Goal: Information Seeking & Learning: Learn about a topic

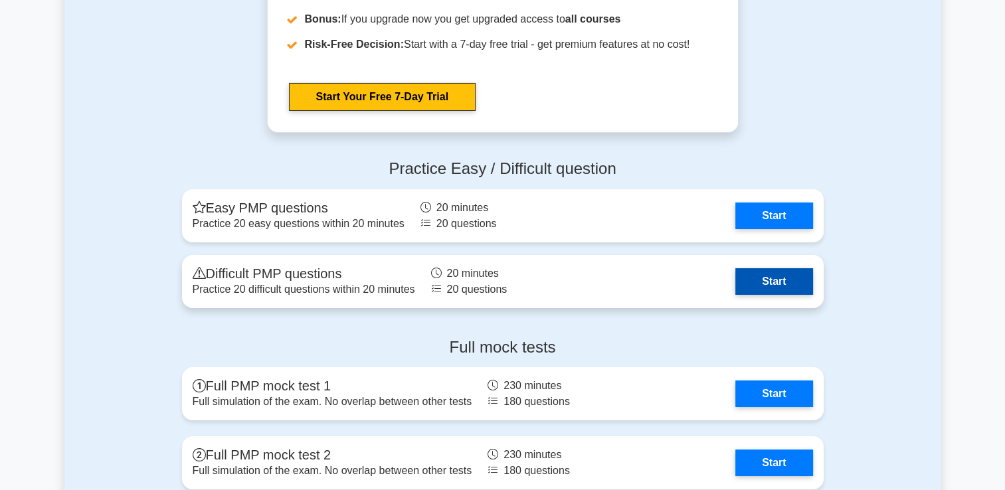
scroll to position [4773, 0]
click at [749, 280] on link "Start" at bounding box center [773, 281] width 77 height 27
click at [800, 269] on link "Start" at bounding box center [773, 281] width 77 height 27
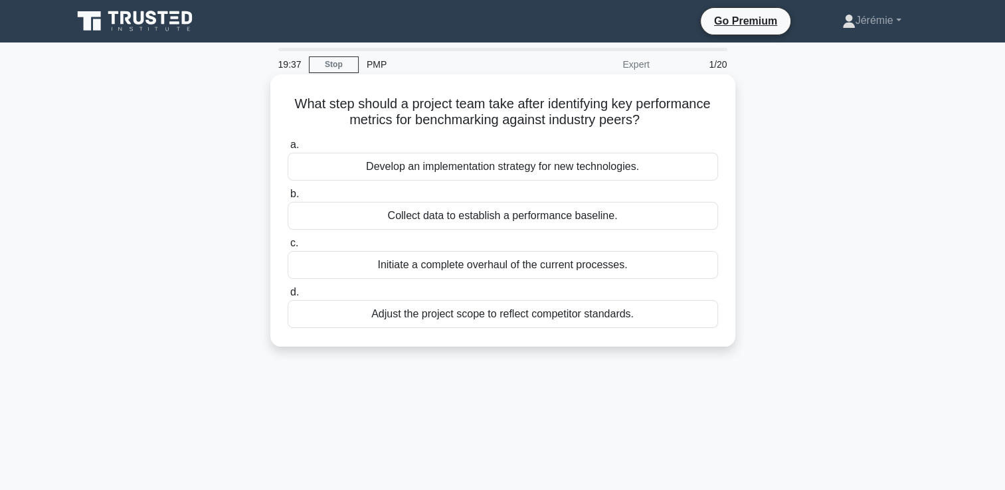
click at [470, 315] on div "Adjust the project scope to reflect competitor standards." at bounding box center [503, 314] width 430 height 28
click at [288, 297] on input "d. Adjust the project scope to reflect competitor standards." at bounding box center [288, 292] width 0 height 9
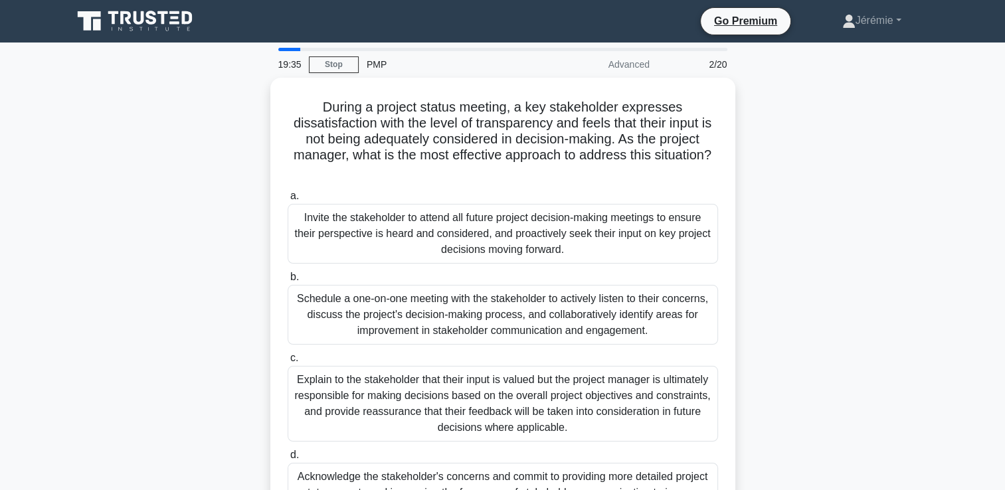
click at [196, 150] on div "During a project status meeting, a key stakeholder expresses dissatisfaction wi…" at bounding box center [502, 325] width 877 height 495
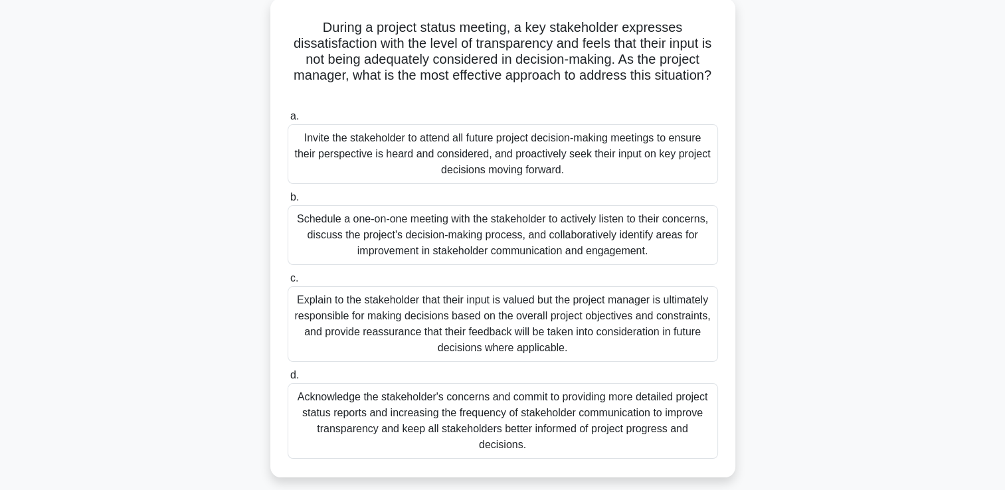
scroll to position [106, 0]
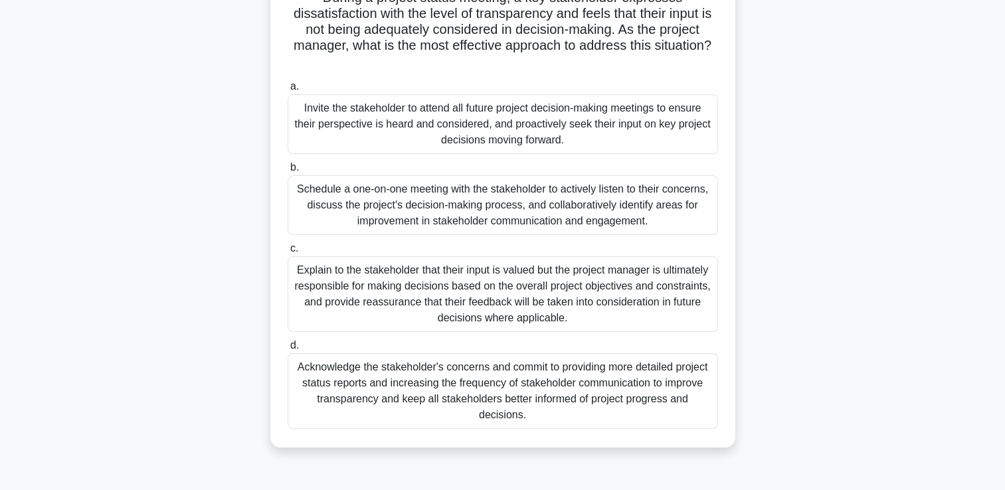
click at [501, 392] on div "Acknowledge the stakeholder's concerns and commit to providing more detailed pr…" at bounding box center [503, 391] width 430 height 76
click at [288, 350] on input "d. Acknowledge the stakeholder's concerns and commit to providing more detailed…" at bounding box center [288, 345] width 0 height 9
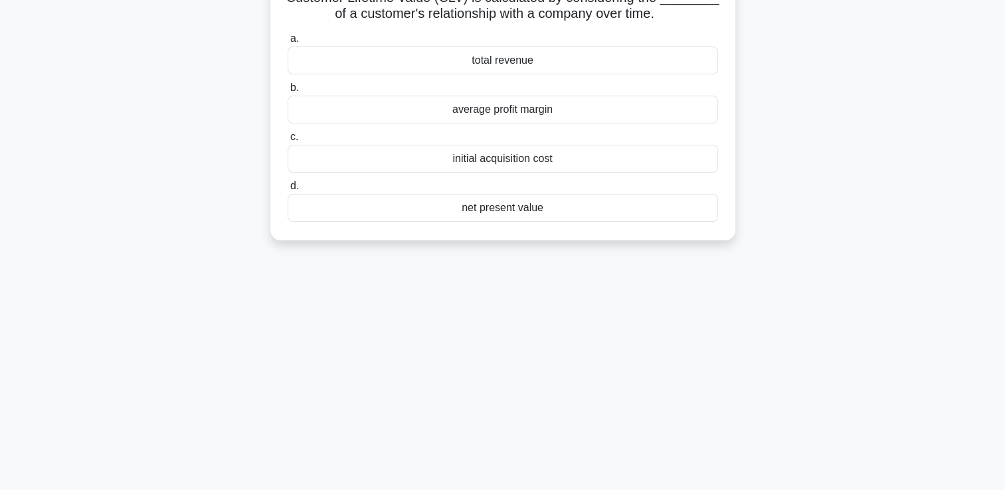
scroll to position [0, 0]
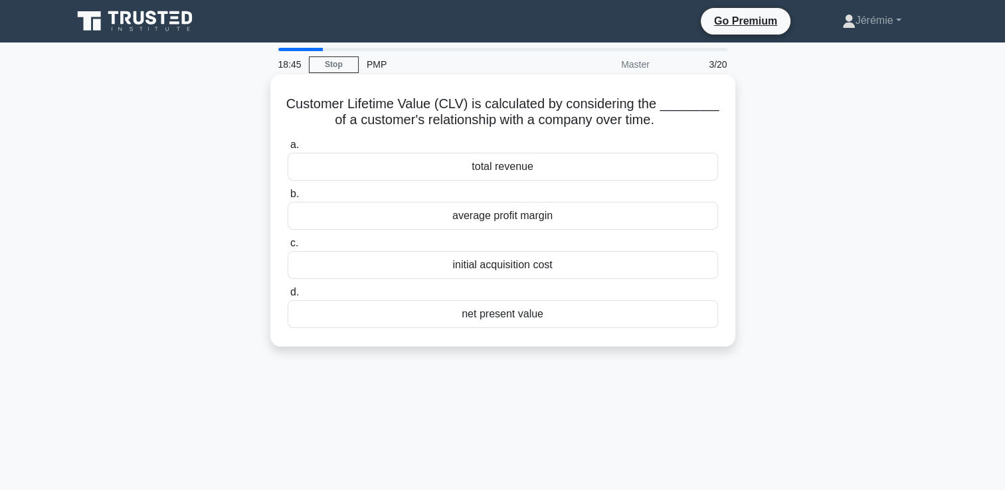
click at [478, 172] on div "total revenue" at bounding box center [503, 167] width 430 height 28
click at [288, 149] on input "a. total revenue" at bounding box center [288, 145] width 0 height 9
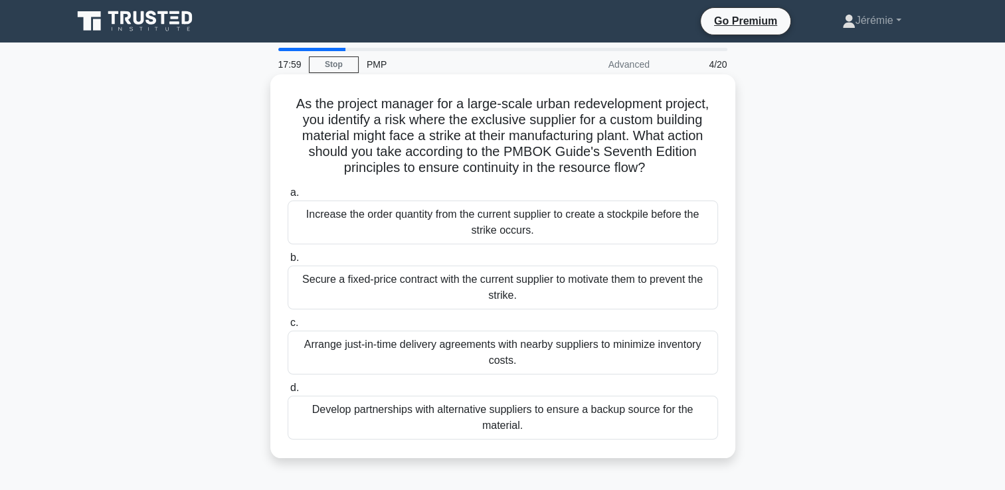
click at [530, 422] on div "Develop partnerships with alternative suppliers to ensure a backup source for t…" at bounding box center [503, 418] width 430 height 44
click at [288, 393] on input "d. Develop partnerships with alternative suppliers to ensure a backup source fo…" at bounding box center [288, 388] width 0 height 9
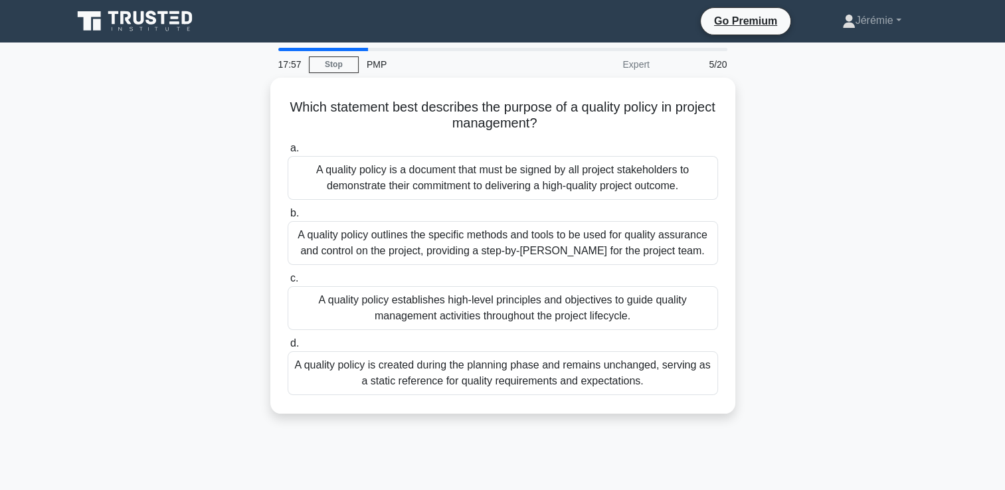
click at [236, 172] on div "Which statement best describes the purpose of a quality policy in project manag…" at bounding box center [502, 254] width 877 height 352
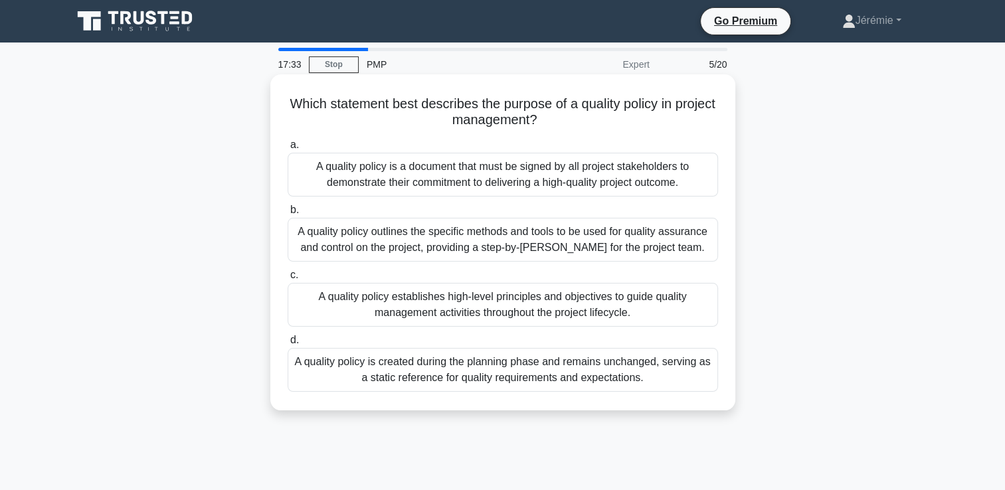
click at [539, 305] on div "A quality policy establishes high-level principles and objectives to guide qual…" at bounding box center [503, 305] width 430 height 44
click at [288, 280] on input "c. A quality policy establishes high-level principles and objectives to guide q…" at bounding box center [288, 275] width 0 height 9
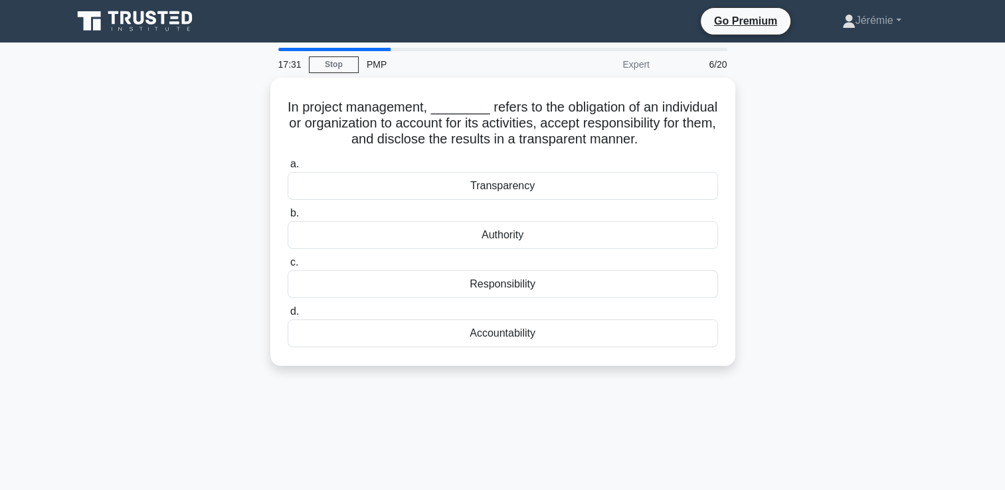
click at [195, 232] on div "In project management, ________ refers to the obligation of an individual or or…" at bounding box center [502, 230] width 877 height 304
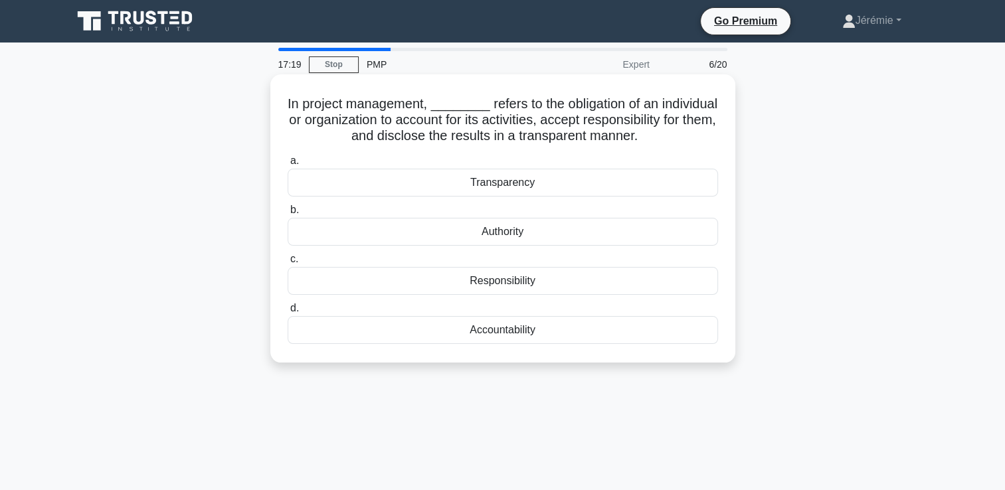
click at [505, 328] on div "Accountability" at bounding box center [503, 330] width 430 height 28
click at [288, 313] on input "d. Accountability" at bounding box center [288, 308] width 0 height 9
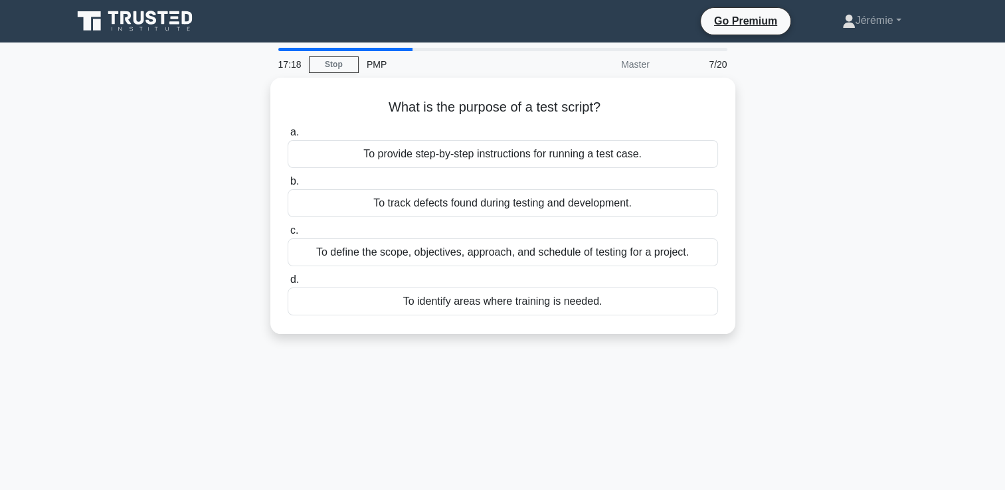
click at [114, 224] on div "What is the purpose of a test script? .spinner_0XTQ{transform-origin:center;ani…" at bounding box center [502, 214] width 877 height 272
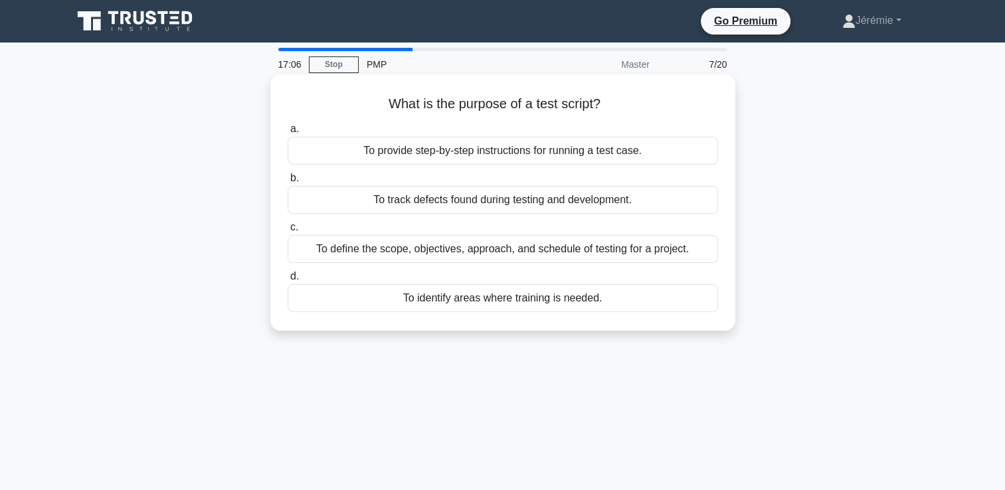
click at [484, 146] on div "To provide step-by-step instructions for running a test case." at bounding box center [503, 151] width 430 height 28
click at [288, 133] on input "a. To provide step-by-step instructions for running a test case." at bounding box center [288, 129] width 0 height 9
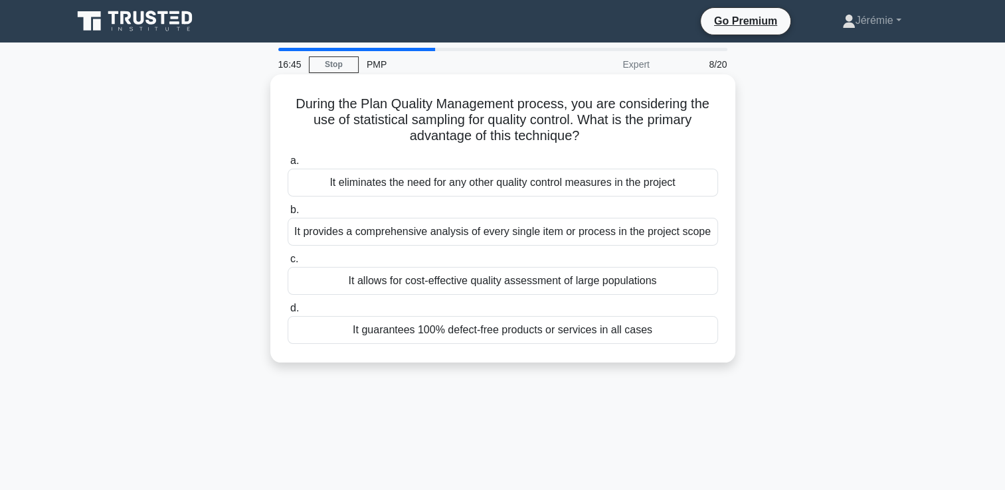
click at [563, 279] on div "It allows for cost-effective quality assessment of large populations" at bounding box center [503, 281] width 430 height 28
click at [288, 264] on input "c. It allows for cost-effective quality assessment of large populations" at bounding box center [288, 259] width 0 height 9
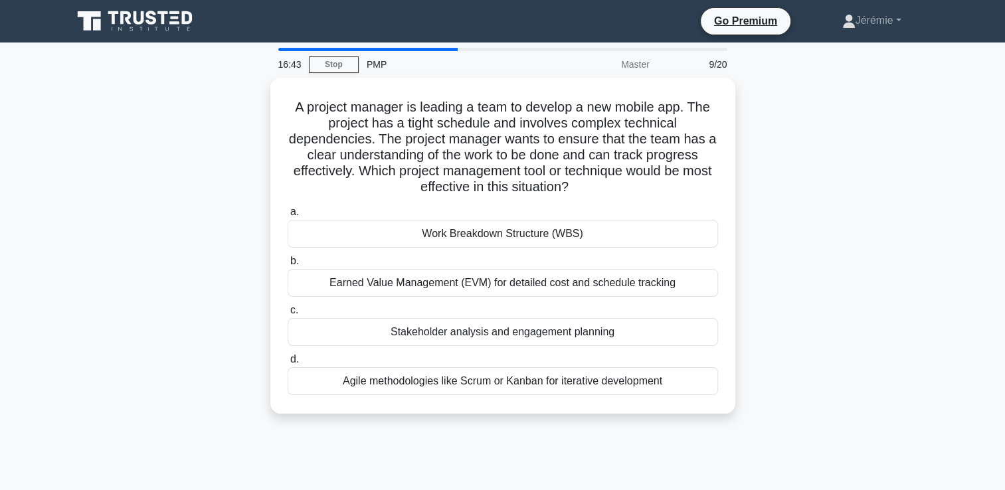
click at [213, 216] on div "A project manager is leading a team to develop a new mobile app. The project ha…" at bounding box center [502, 254] width 877 height 352
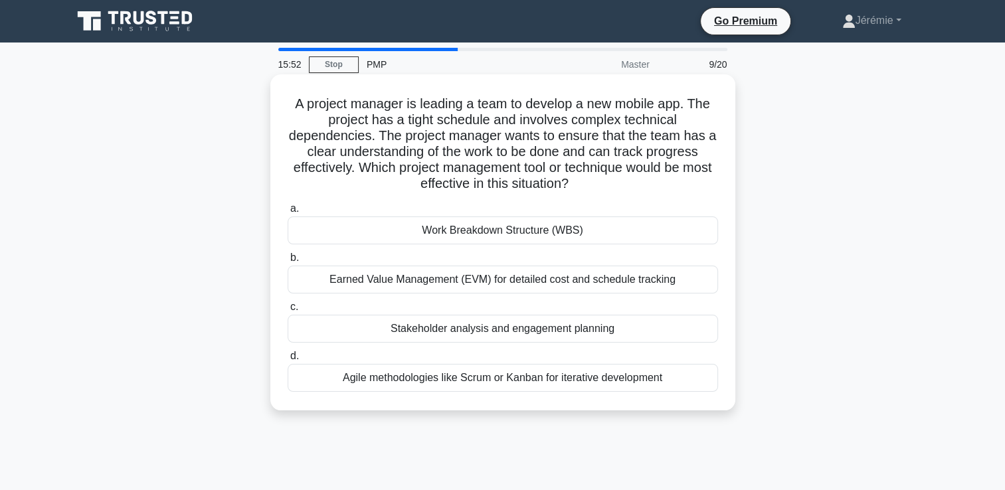
click at [507, 378] on div "Agile methodologies like Scrum or Kanban for iterative development" at bounding box center [503, 378] width 430 height 28
click at [288, 361] on input "d. Agile methodologies like Scrum or Kanban for iterative development" at bounding box center [288, 356] width 0 height 9
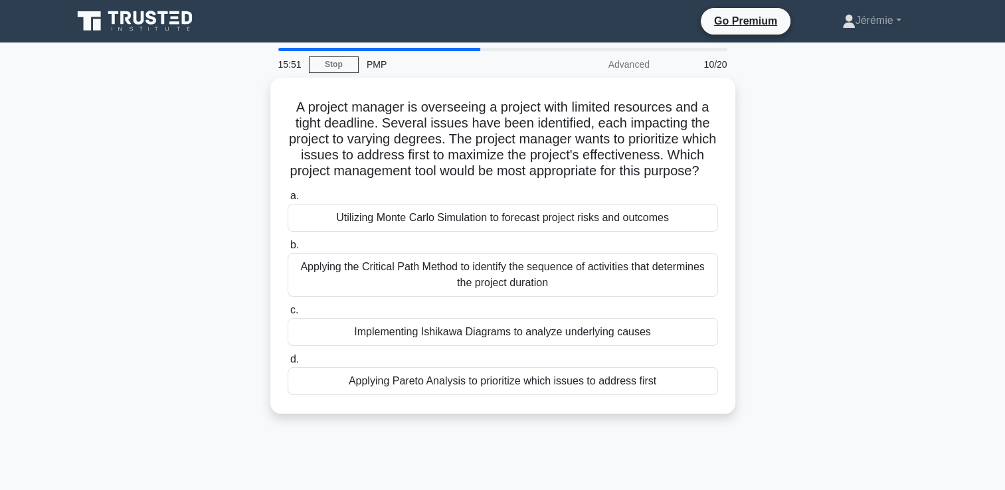
click at [244, 272] on div "A project manager is overseeing a project with limited resources and a tight de…" at bounding box center [502, 254] width 877 height 352
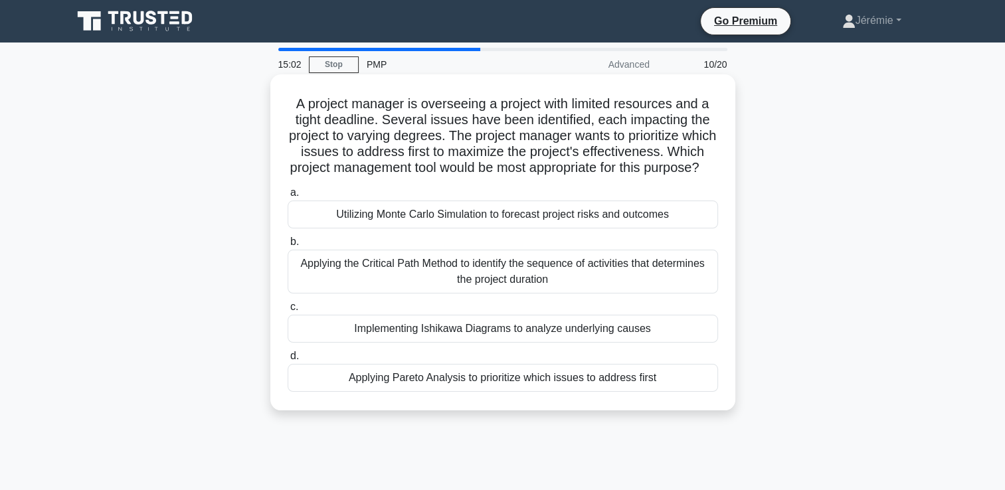
click at [486, 294] on div "Applying the Critical Path Method to identify the sequence of activities that d…" at bounding box center [503, 272] width 430 height 44
click at [288, 246] on input "b. Applying the Critical Path Method to identify the sequence of activities tha…" at bounding box center [288, 242] width 0 height 9
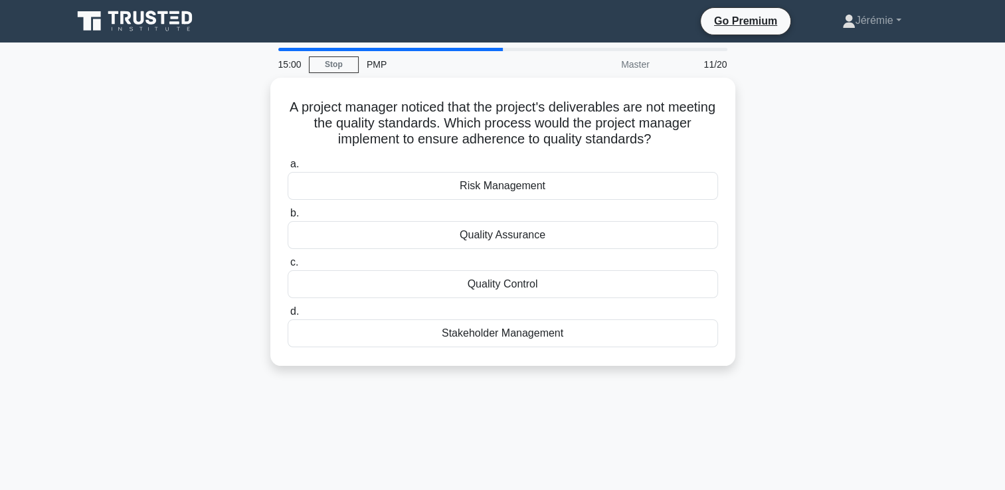
click at [185, 253] on div "A project manager noticed that the project's deliverables are not meeting the q…" at bounding box center [502, 230] width 877 height 304
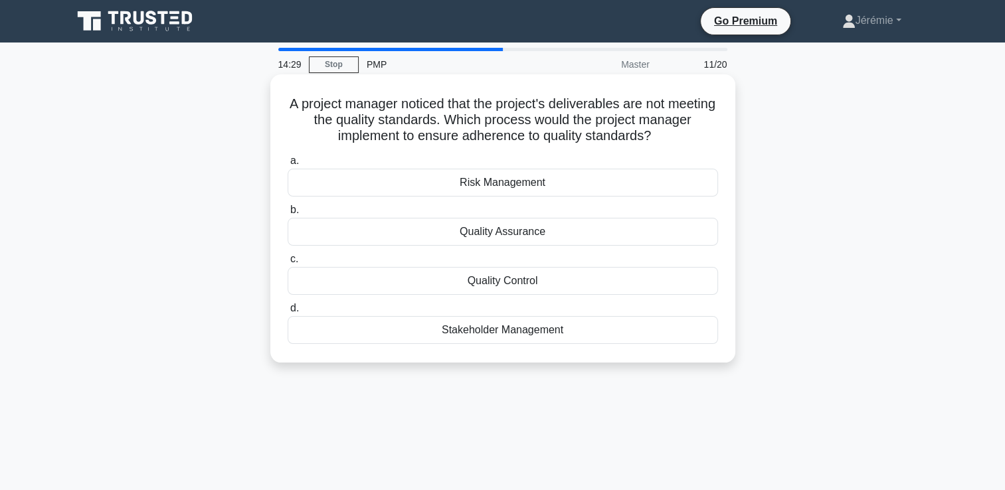
click at [512, 236] on div "Quality Assurance" at bounding box center [503, 232] width 430 height 28
click at [288, 215] on input "b. Quality Assurance" at bounding box center [288, 210] width 0 height 9
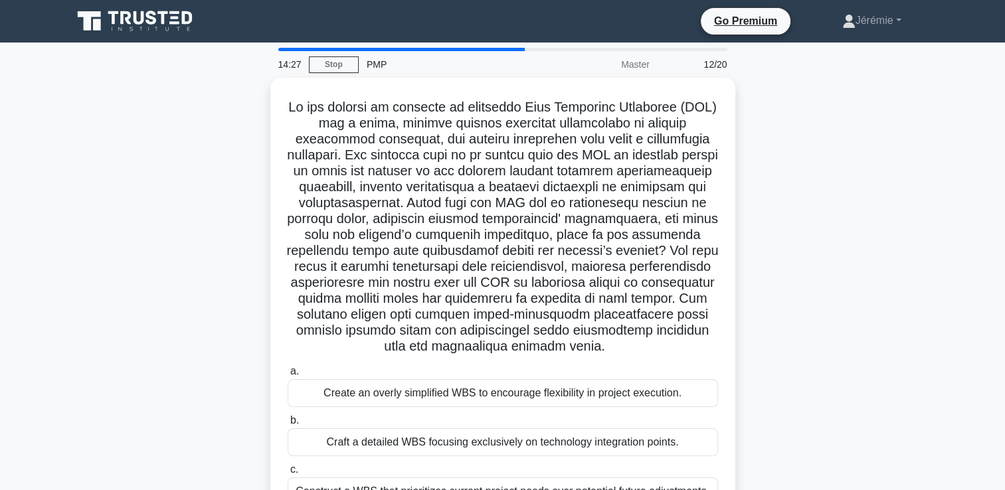
click at [229, 278] on div ".spinner_0XTQ{transform-origin:center;animation:spinner_y6GP .75s linear infini…" at bounding box center [502, 333] width 877 height 511
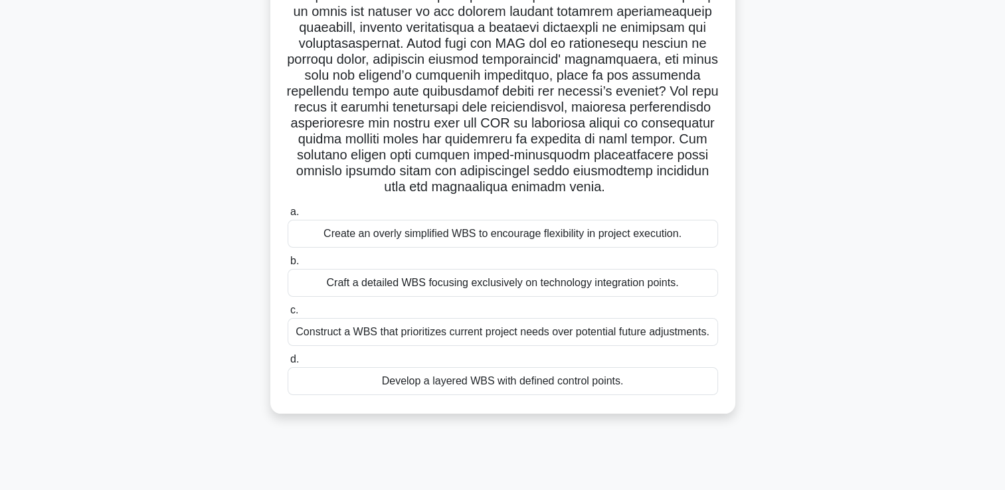
scroll to position [133, 0]
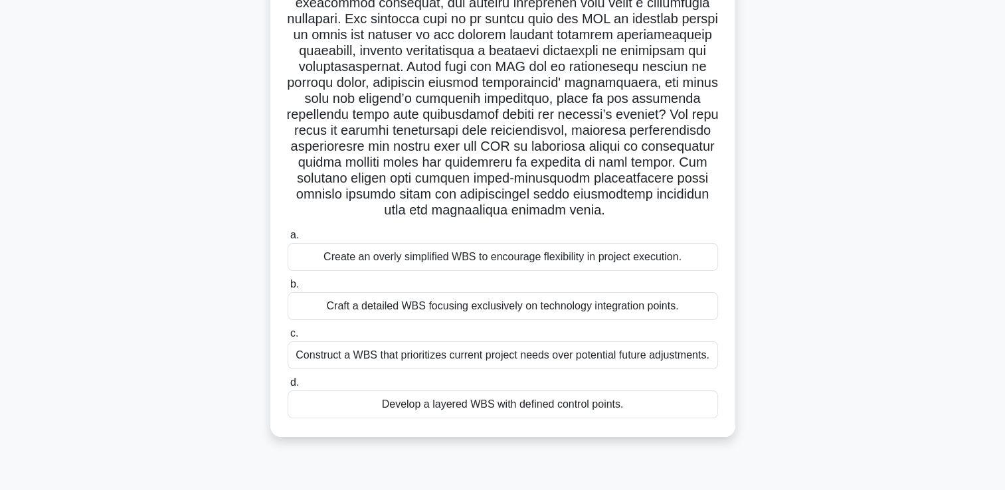
click at [500, 409] on div "Develop a layered WBS with defined control points." at bounding box center [503, 405] width 430 height 28
click at [288, 387] on input "d. Develop a layered WBS with defined control points." at bounding box center [288, 383] width 0 height 9
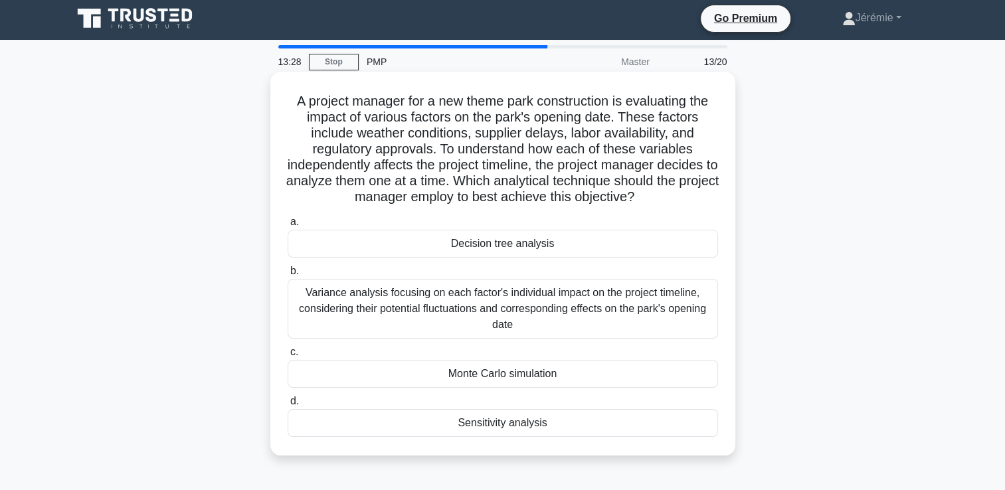
scroll to position [0, 0]
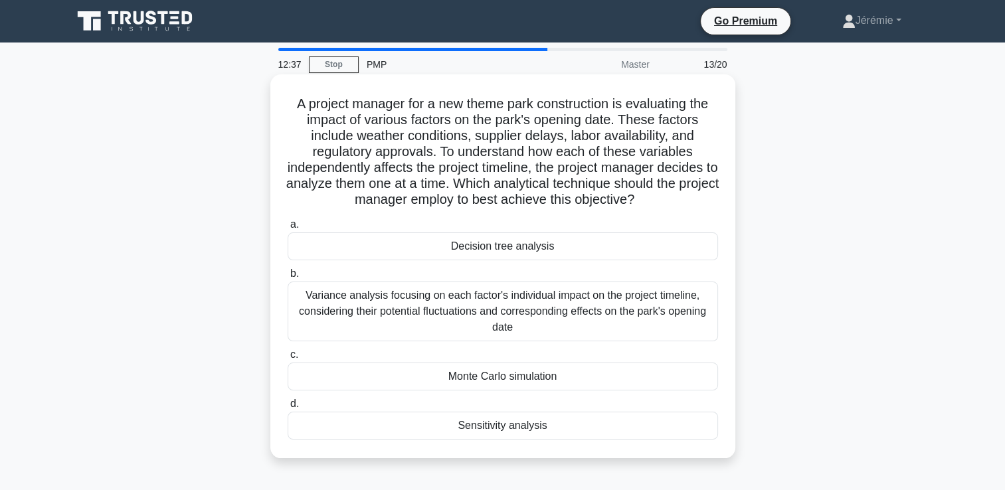
click at [509, 307] on div "Variance analysis focusing on each factor's individual impact on the project ti…" at bounding box center [503, 312] width 430 height 60
click at [288, 278] on input "b. Variance analysis focusing on each factor's individual impact on the project…" at bounding box center [288, 274] width 0 height 9
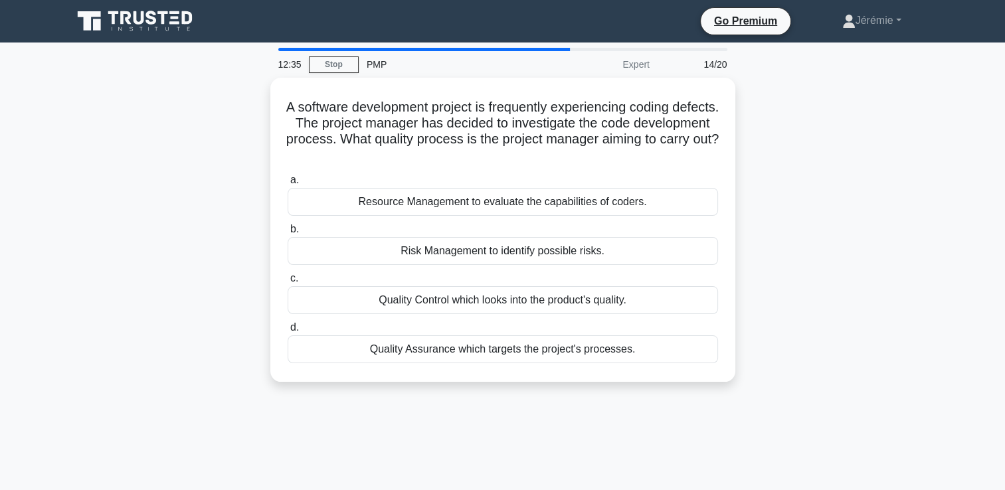
click at [195, 254] on div "A software development project is frequently experiencing coding defects. The p…" at bounding box center [502, 238] width 877 height 320
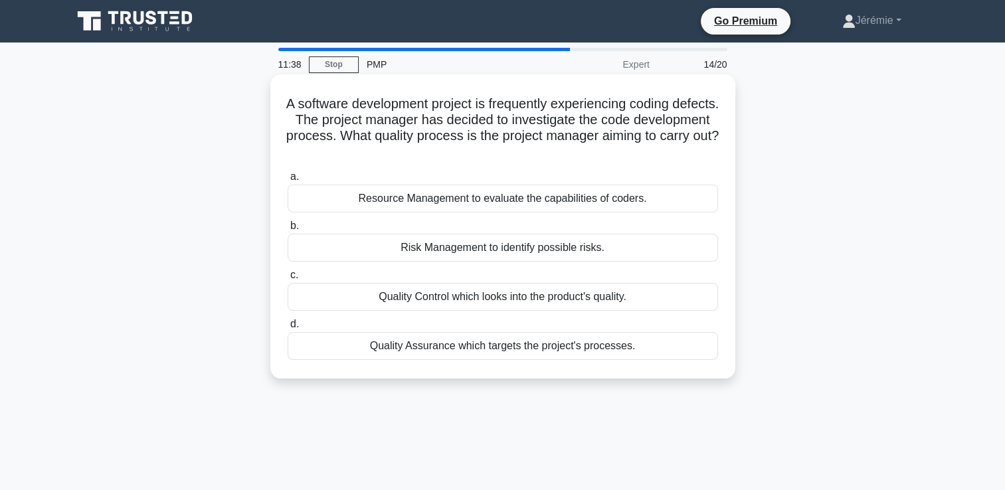
click at [513, 345] on div "Quality Assurance which targets the project's processes." at bounding box center [503, 346] width 430 height 28
click at [288, 329] on input "d. Quality Assurance which targets the project's processes." at bounding box center [288, 324] width 0 height 9
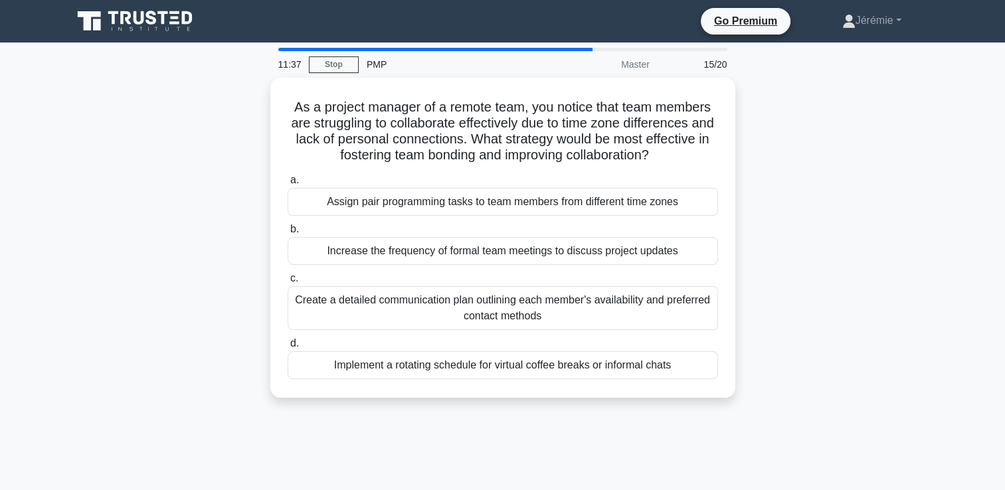
click at [231, 177] on div "As a project manager of a remote team, you notice that team members are struggl…" at bounding box center [502, 246] width 877 height 336
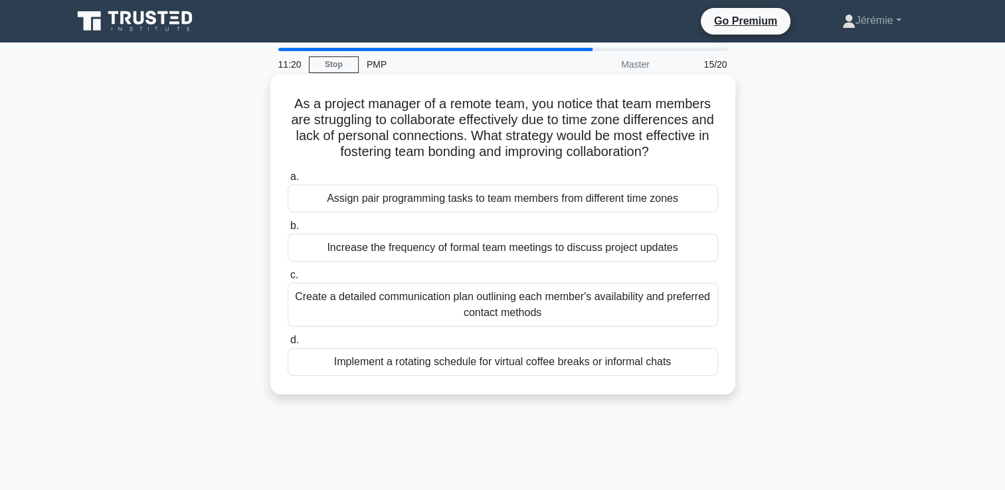
click at [489, 312] on div "Create a detailed communication plan outlining each member's availability and p…" at bounding box center [503, 305] width 430 height 44
click at [288, 280] on input "c. Create a detailed communication plan outlining each member's availability an…" at bounding box center [288, 275] width 0 height 9
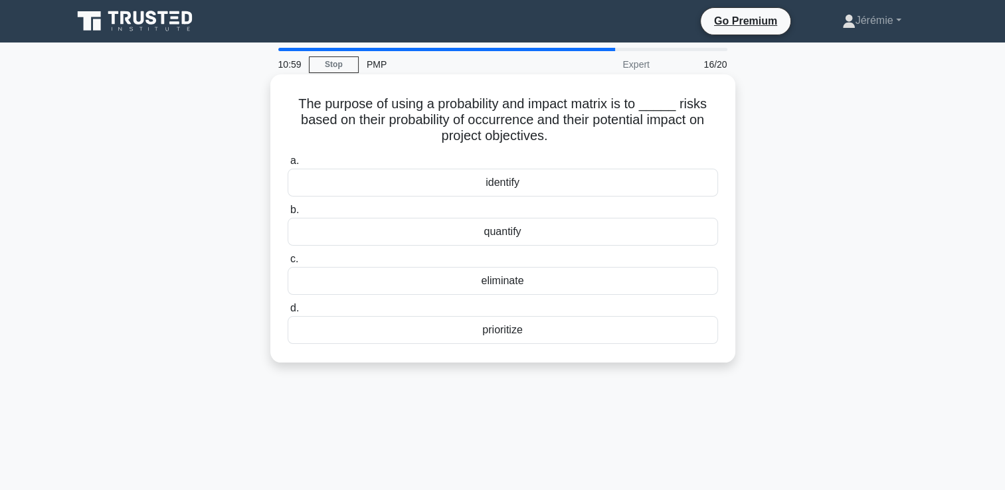
click at [506, 337] on div "prioritize" at bounding box center [503, 330] width 430 height 28
click at [288, 313] on input "d. prioritize" at bounding box center [288, 308] width 0 height 9
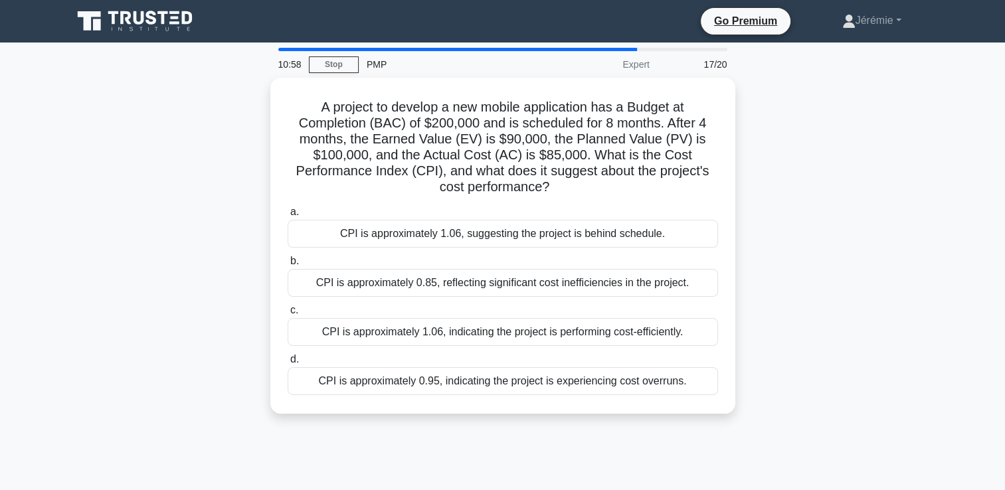
click at [162, 185] on div "A project to develop a new mobile application has a Budget at Completion (BAC) …" at bounding box center [502, 254] width 877 height 352
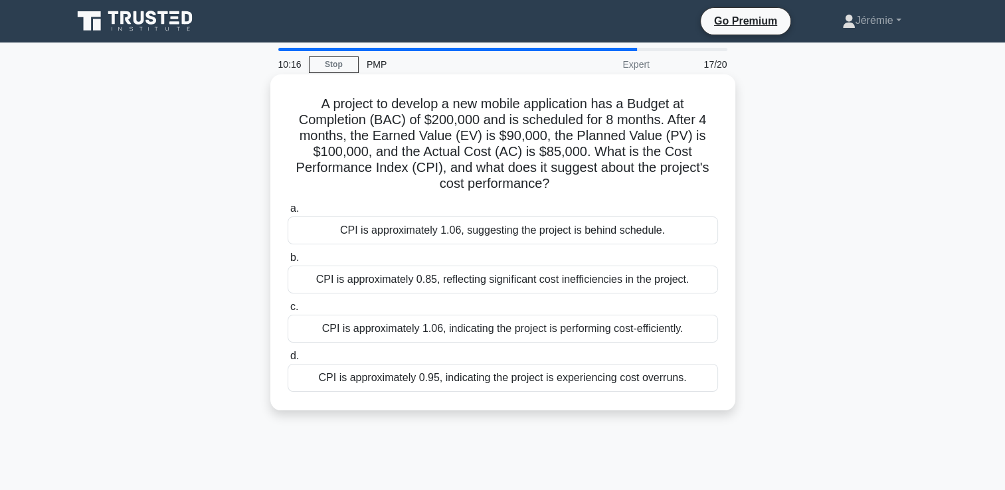
click at [470, 326] on div "CPI is approximately 1.06, indicating the project is performing cost-efficientl…" at bounding box center [503, 329] width 430 height 28
click at [288, 311] on input "c. CPI is approximately 1.06, indicating the project is performing cost-efficie…" at bounding box center [288, 307] width 0 height 9
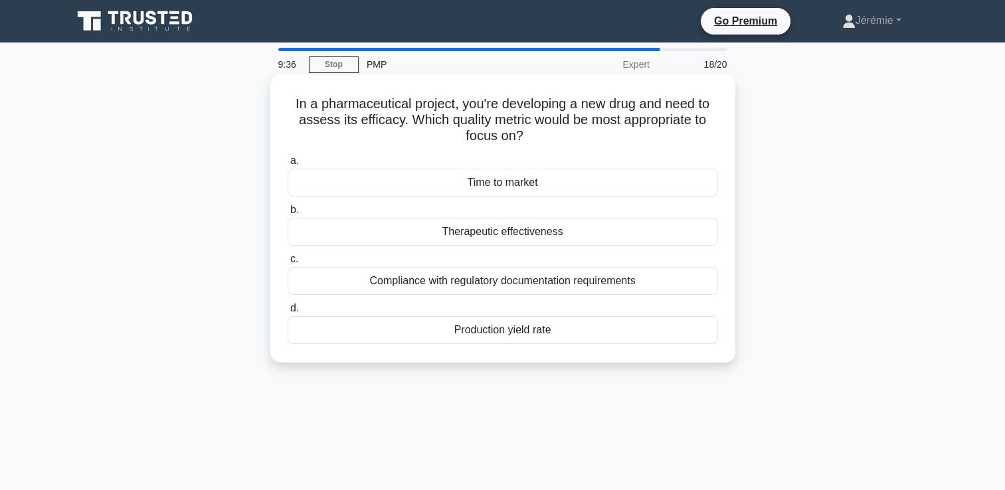
click at [507, 228] on div "Therapeutic effectiveness" at bounding box center [503, 232] width 430 height 28
click at [288, 215] on input "b. Therapeutic effectiveness" at bounding box center [288, 210] width 0 height 9
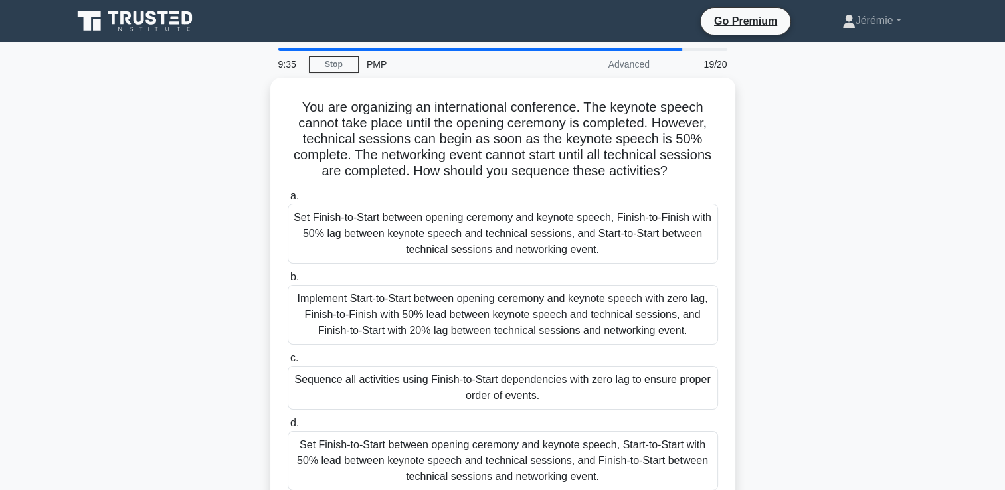
click at [219, 249] on div "You are organizing an international conference. The keynote speech cannot take …" at bounding box center [502, 302] width 877 height 448
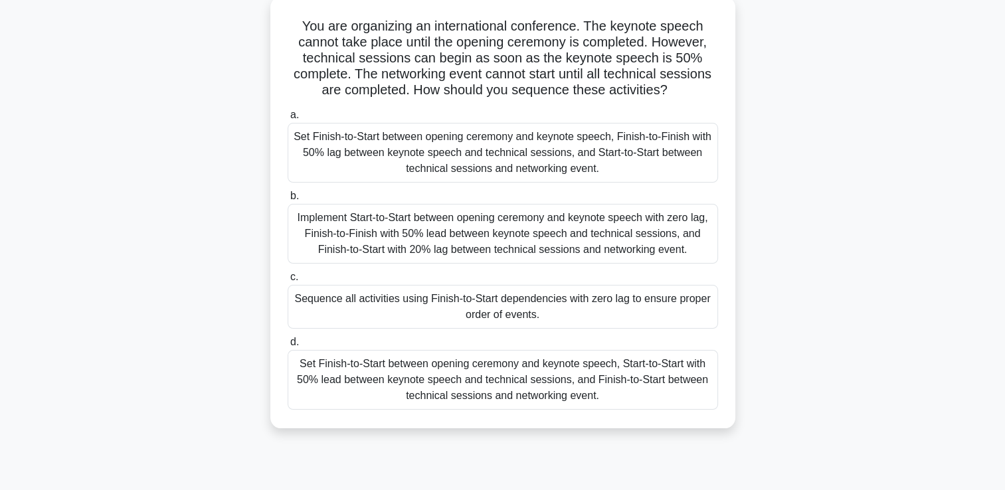
scroll to position [80, 0]
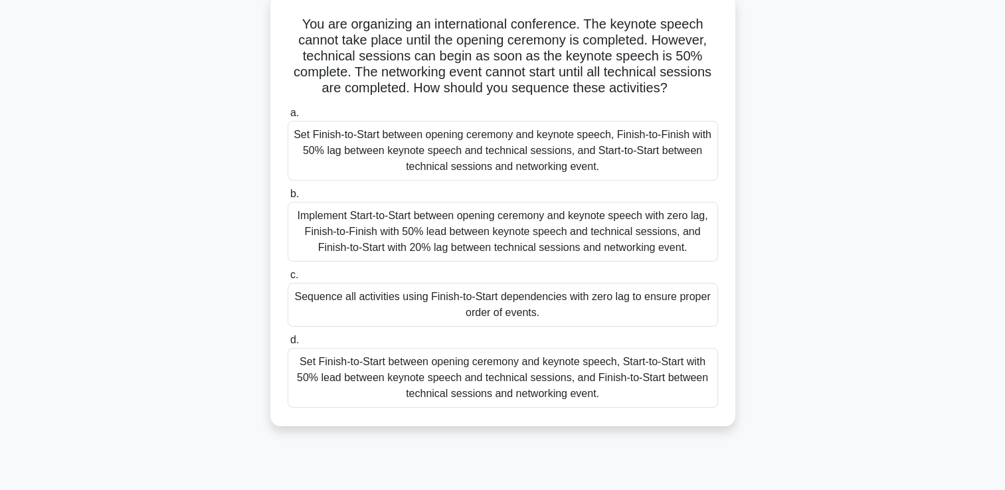
click at [464, 395] on div "Set Finish-to-Start between opening ceremony and keynote speech, Start-to-Start…" at bounding box center [503, 378] width 430 height 60
click at [288, 345] on input "d. Set Finish-to-Start between opening ceremony and keynote speech, Start-to-St…" at bounding box center [288, 340] width 0 height 9
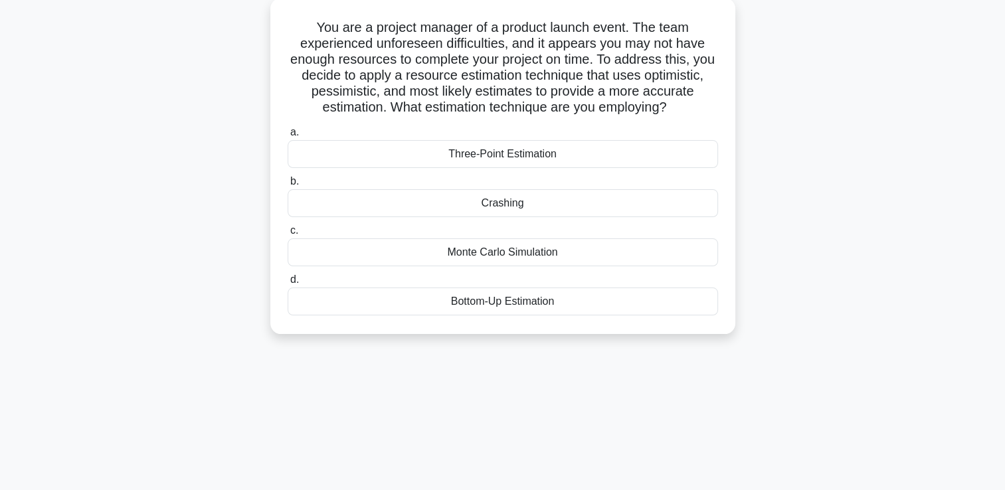
scroll to position [0, 0]
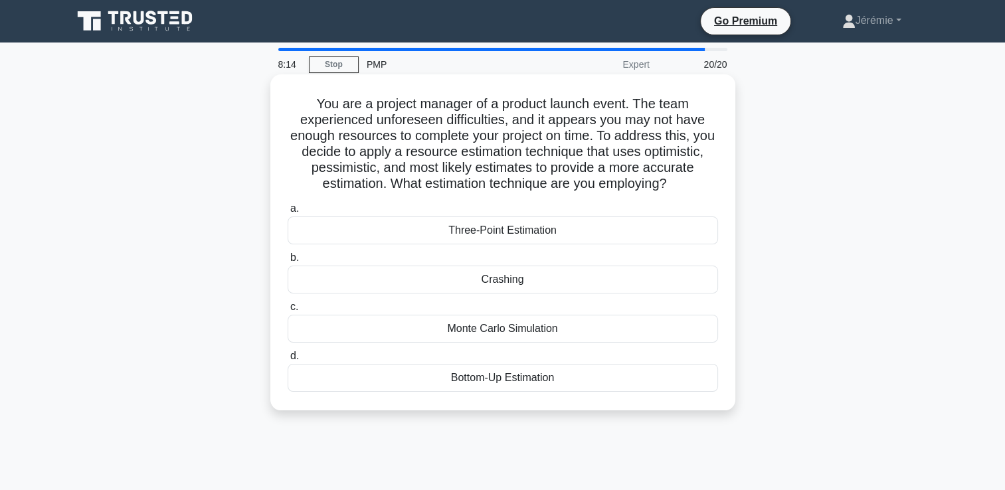
click at [507, 230] on div "Three-Point Estimation" at bounding box center [503, 231] width 430 height 28
click at [288, 213] on input "a. Three-Point Estimation" at bounding box center [288, 209] width 0 height 9
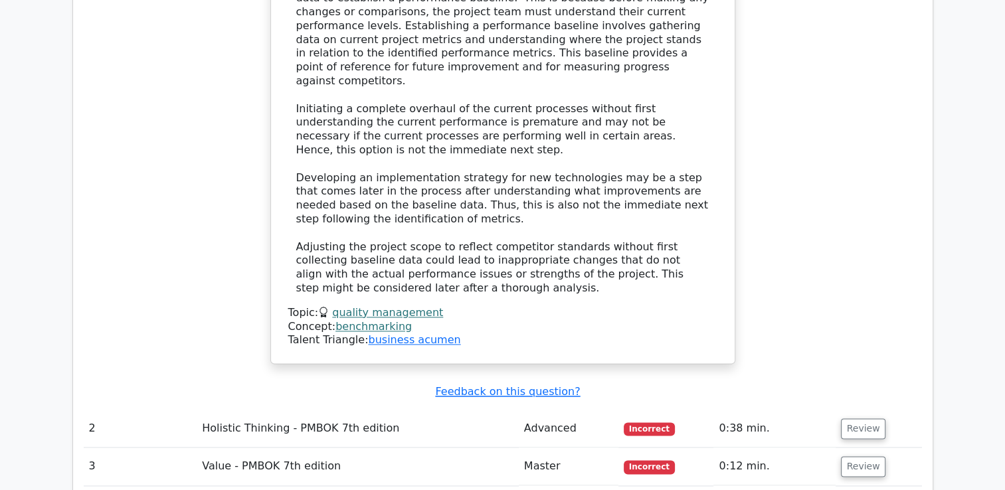
scroll to position [1809, 0]
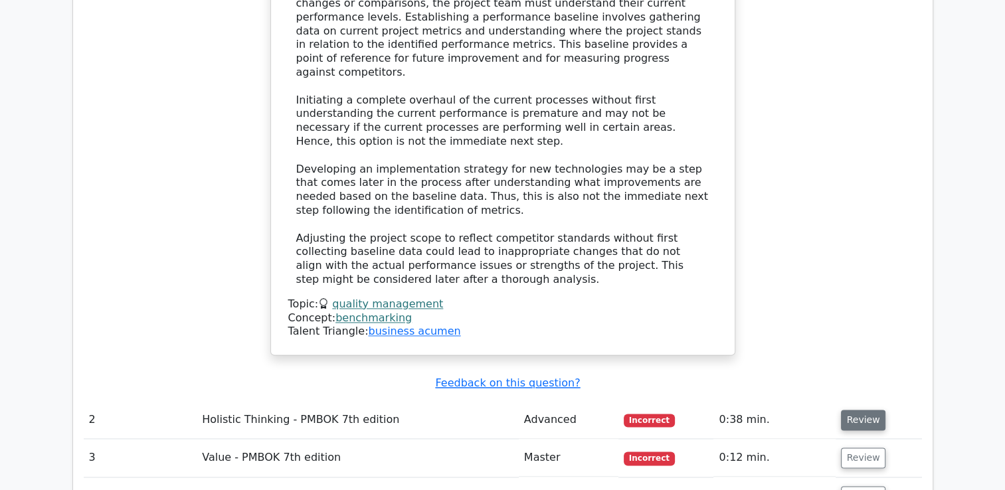
click at [869, 410] on button "Review" at bounding box center [863, 420] width 45 height 21
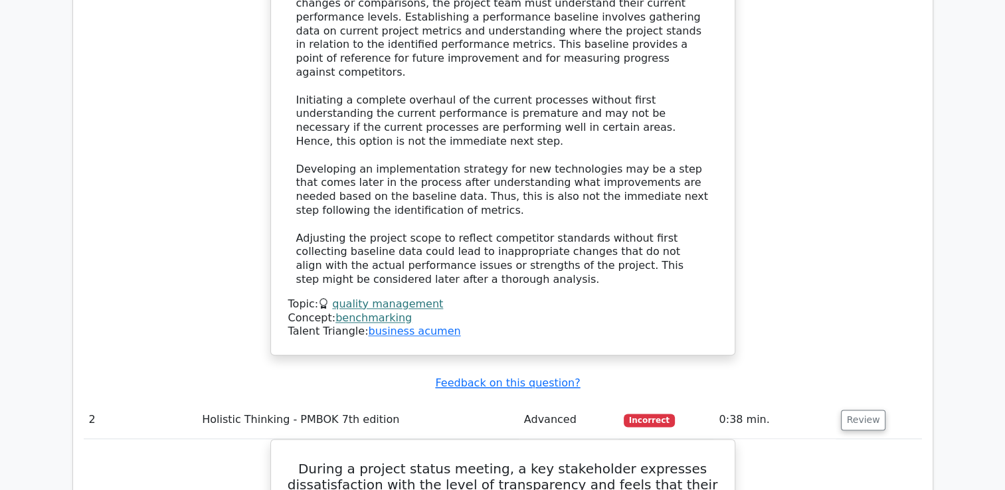
click at [903, 256] on div "What step should a project team take after identifying key performance metrics …" at bounding box center [503, 19] width 838 height 703
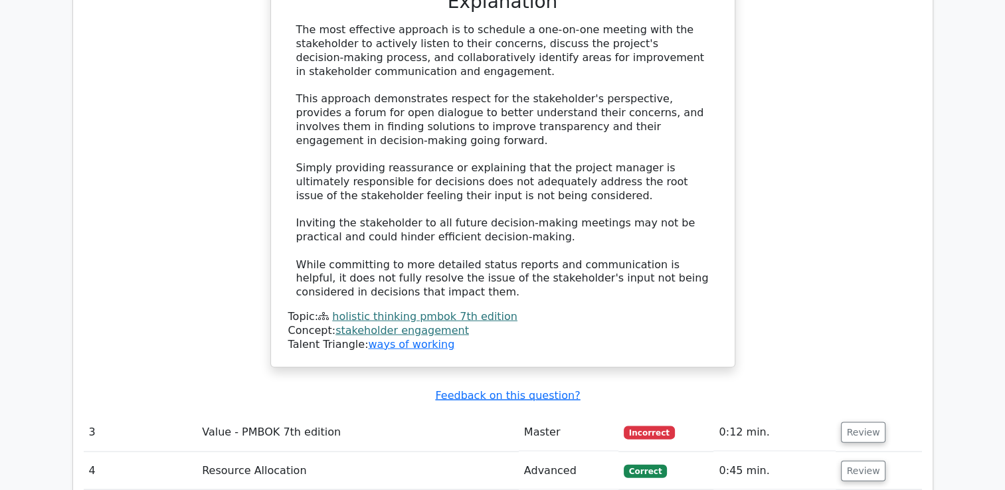
scroll to position [2819, 0]
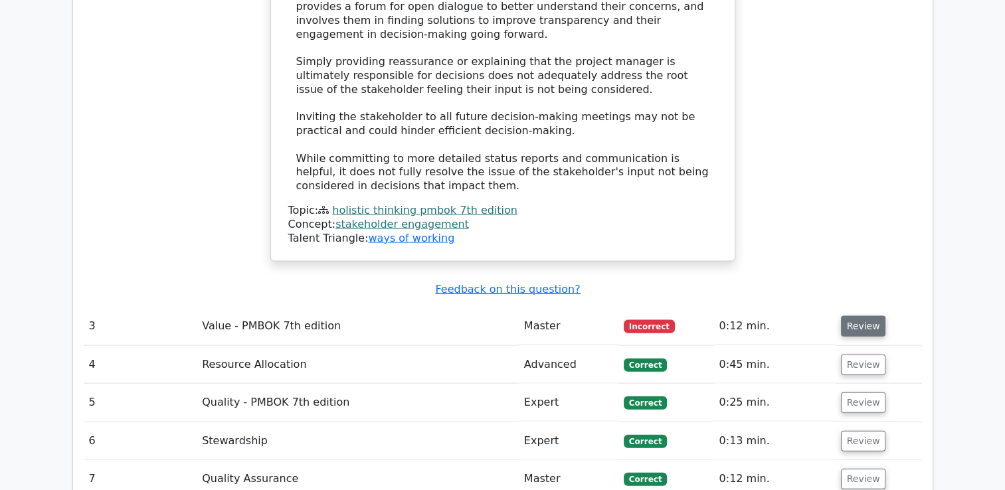
click at [856, 316] on button "Review" at bounding box center [863, 326] width 45 height 21
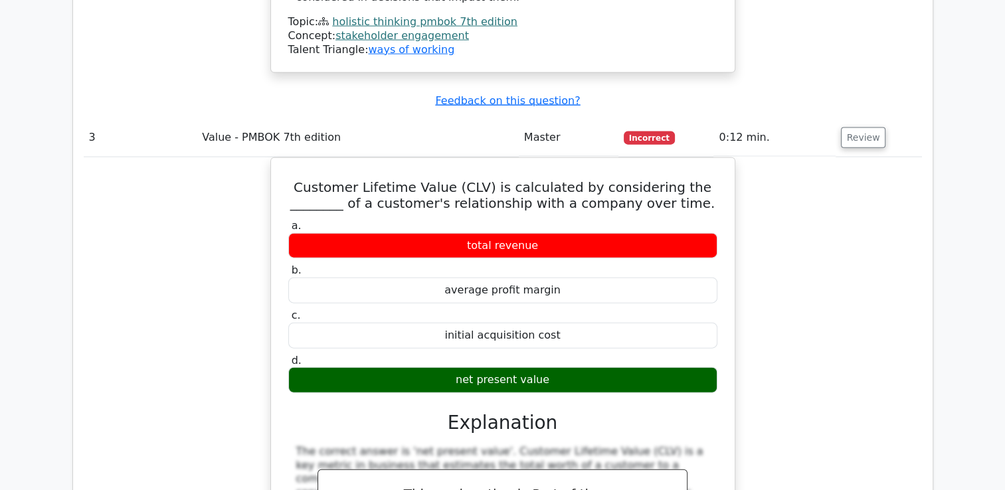
scroll to position [3005, 0]
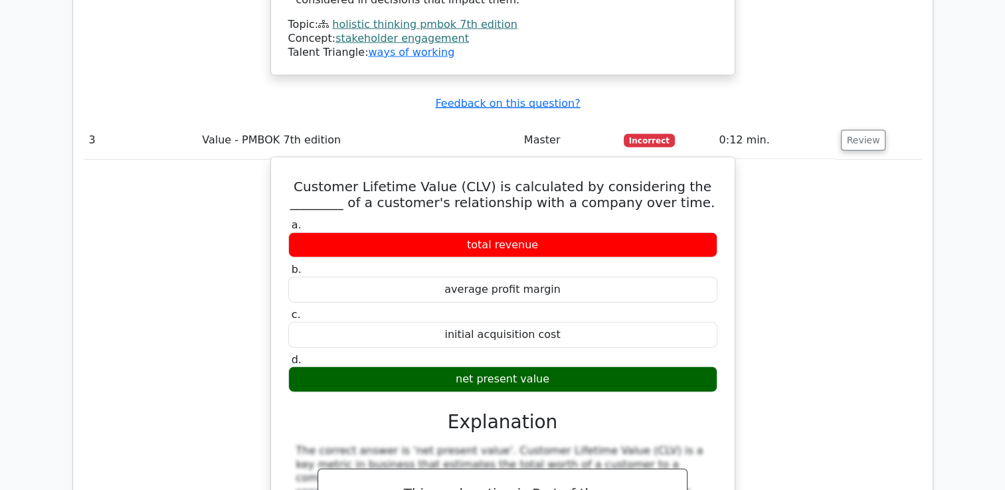
click at [470, 179] on h5 "Customer Lifetime Value (CLV) is calculated by considering the ________ of a cu…" at bounding box center [503, 195] width 432 height 32
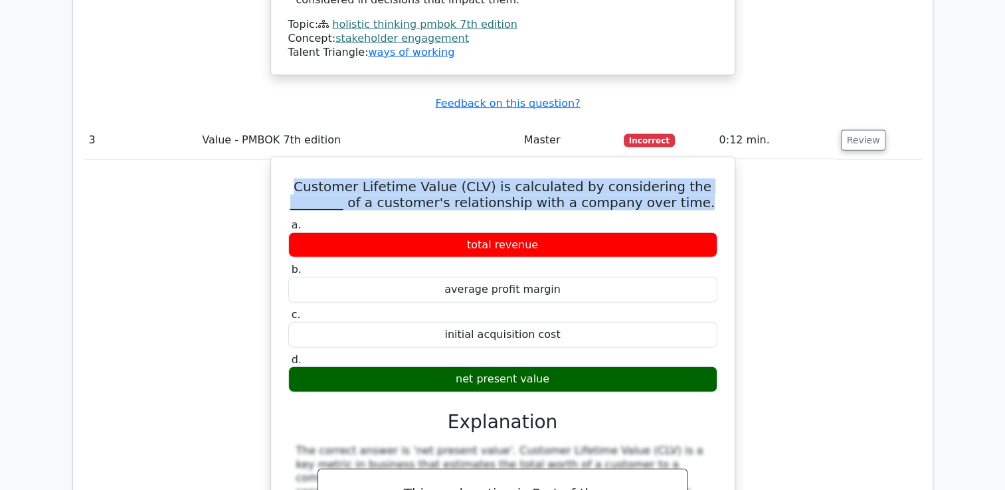
click at [470, 179] on h5 "Customer Lifetime Value (CLV) is calculated by considering the ________ of a cu…" at bounding box center [503, 195] width 432 height 32
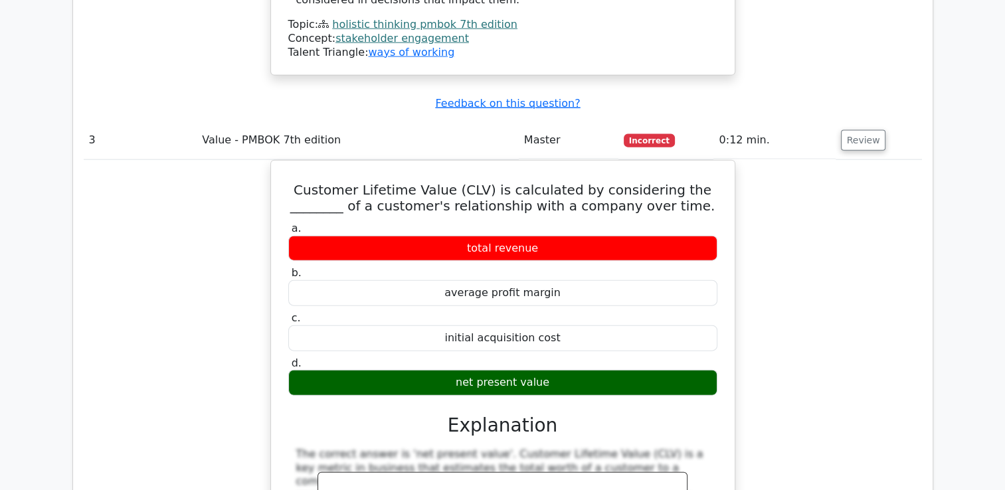
drag, startPoint x: 230, startPoint y: 94, endPoint x: 208, endPoint y: 113, distance: 29.3
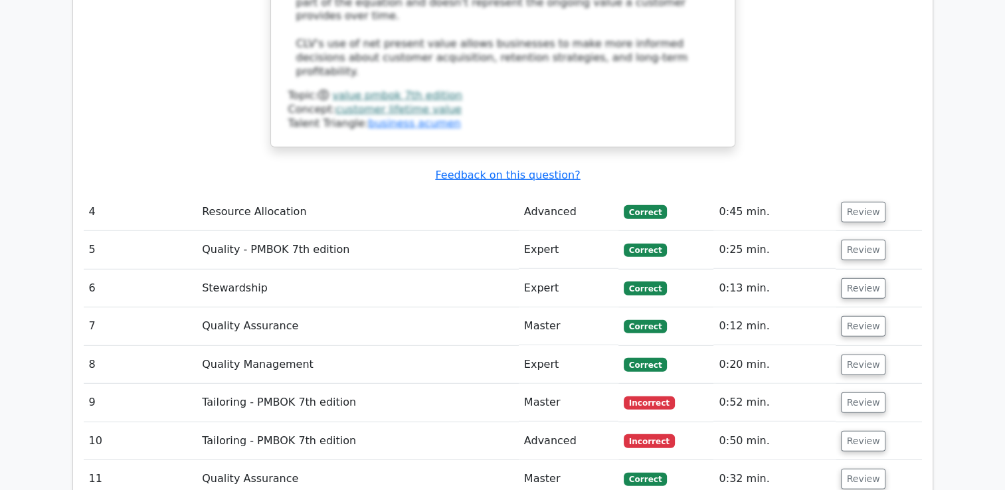
scroll to position [3749, 0]
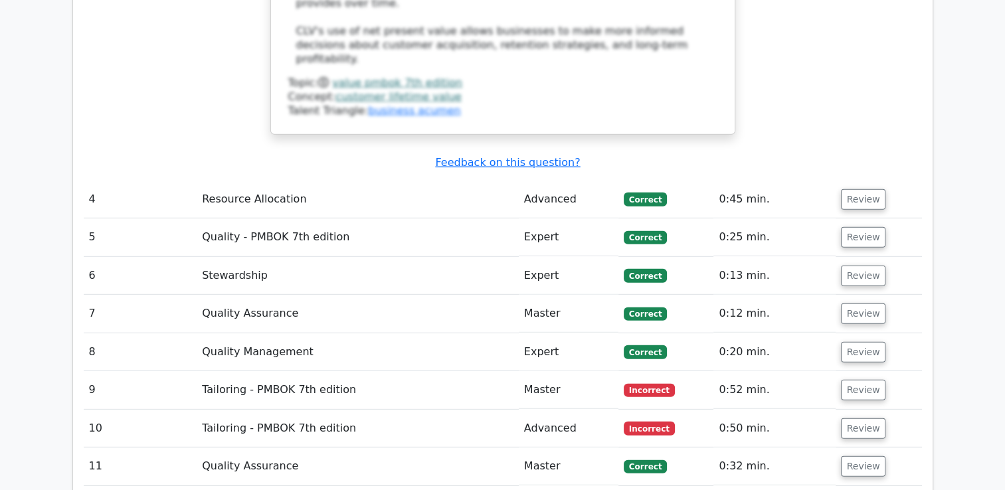
drag, startPoint x: 926, startPoint y: 110, endPoint x: 1014, endPoint y: 176, distance: 110.5
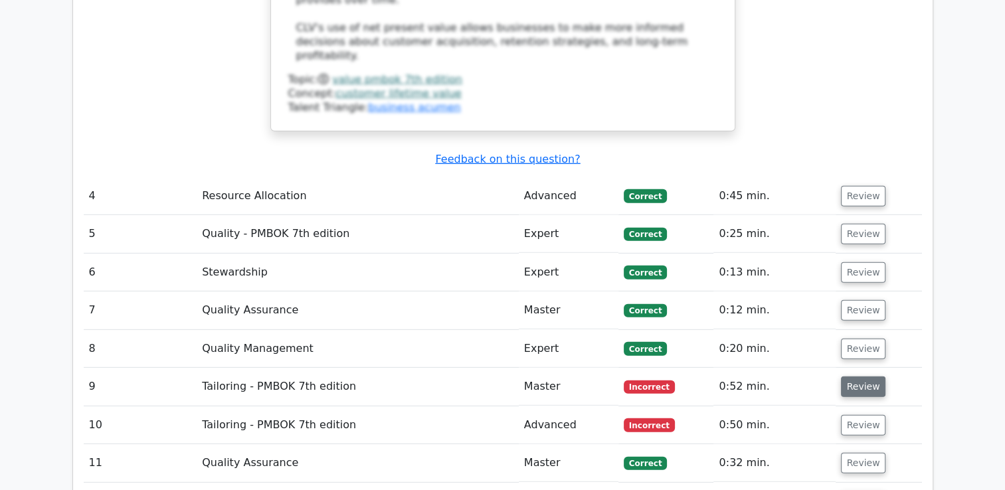
click at [863, 377] on button "Review" at bounding box center [863, 387] width 45 height 21
click at [859, 377] on button "Review" at bounding box center [863, 387] width 45 height 21
click at [878, 377] on button "Review" at bounding box center [863, 387] width 45 height 21
click at [856, 415] on button "Review" at bounding box center [863, 425] width 45 height 21
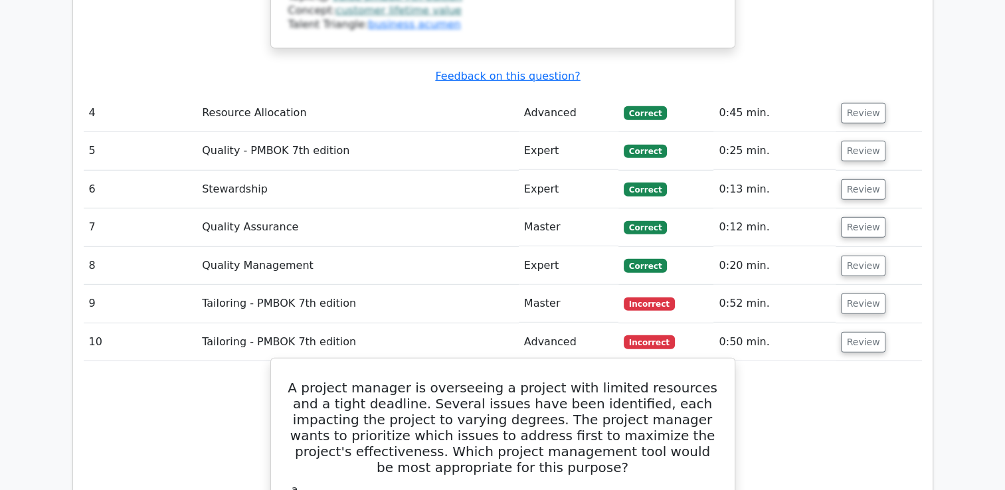
scroll to position [3828, 0]
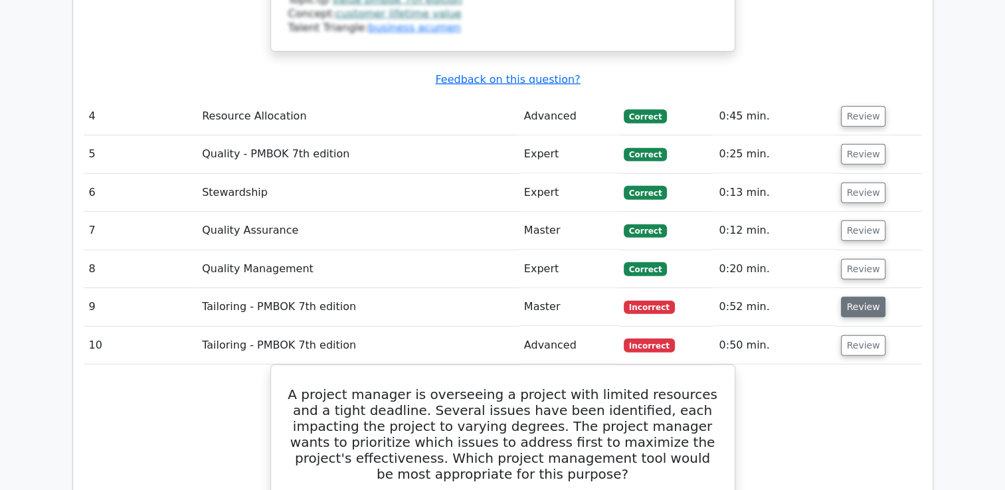
click at [850, 297] on button "Review" at bounding box center [863, 307] width 45 height 21
click at [849, 297] on button "Review" at bounding box center [863, 307] width 45 height 21
click at [306, 288] on td "Tailoring - PMBOK 7th edition" at bounding box center [358, 307] width 322 height 38
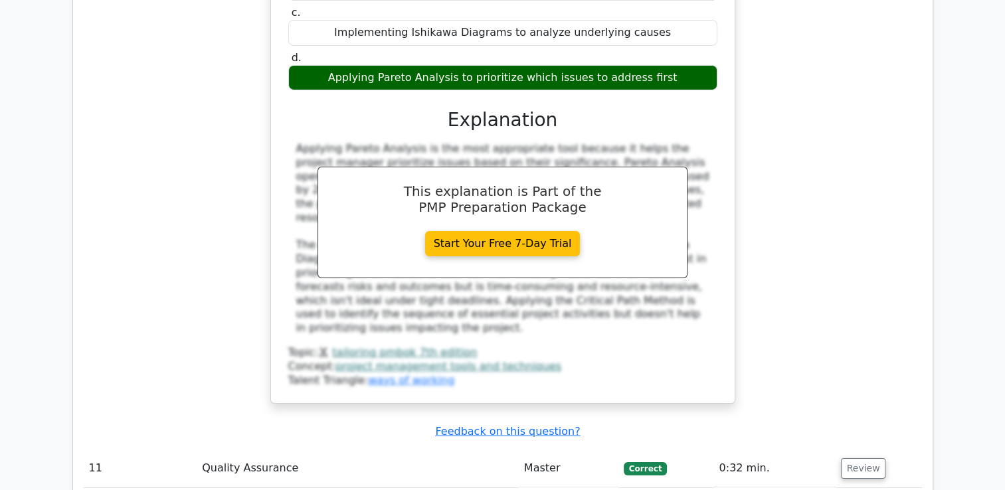
scroll to position [4439, 0]
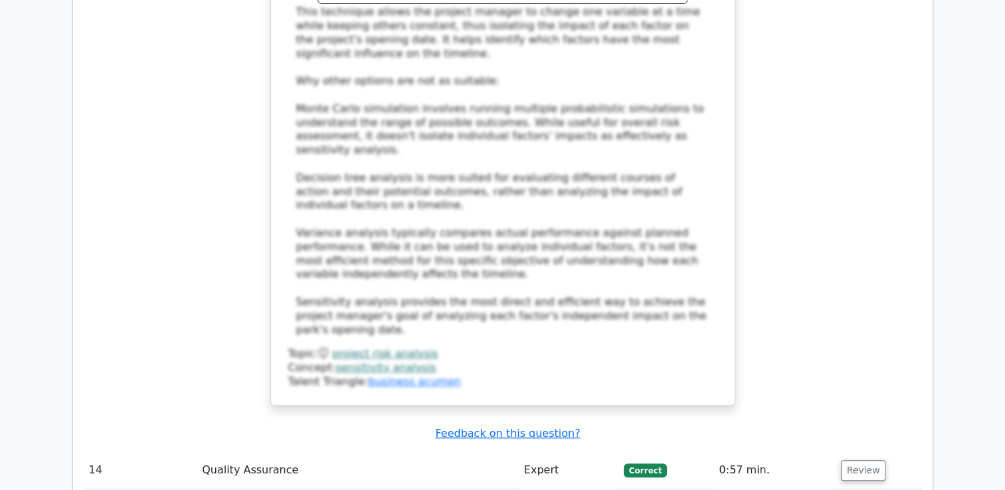
scroll to position [5528, 0]
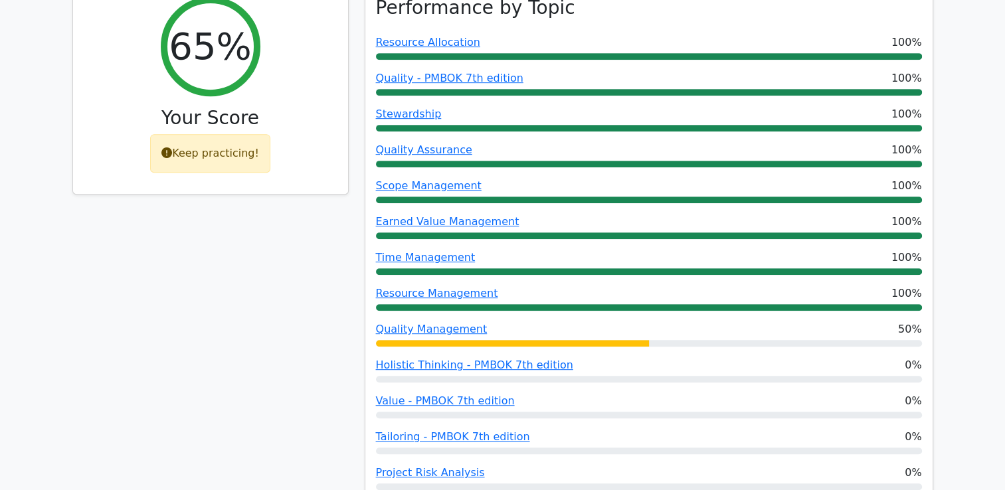
scroll to position [587, 0]
